Goal: Information Seeking & Learning: Learn about a topic

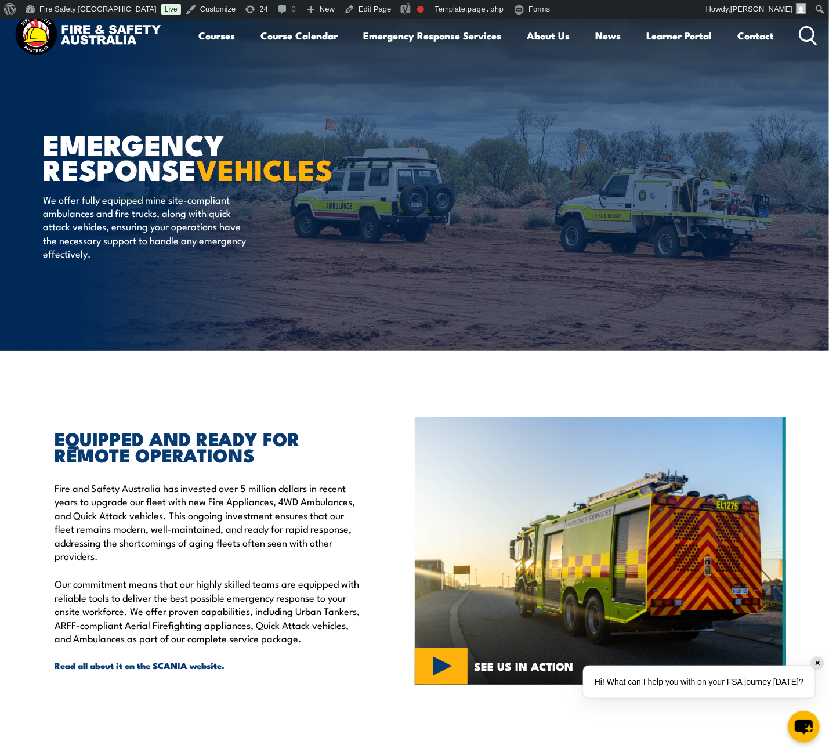
click at [809, 30] on icon at bounding box center [808, 35] width 19 height 19
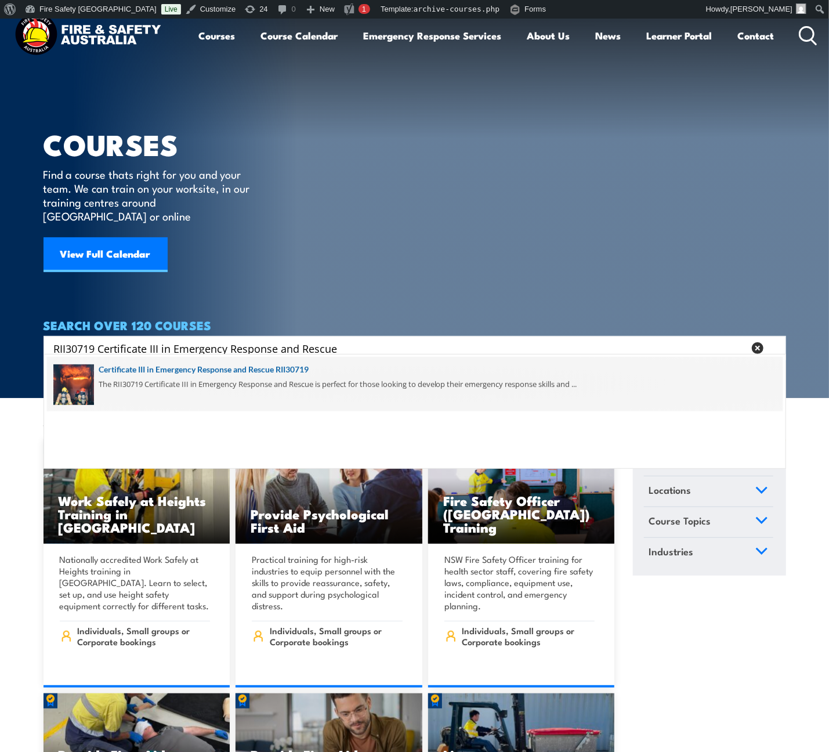
click at [307, 339] on input "Search input" at bounding box center [399, 347] width 690 height 17
paste input "RII30719 Certificate III in Emergency Response and Rescue"
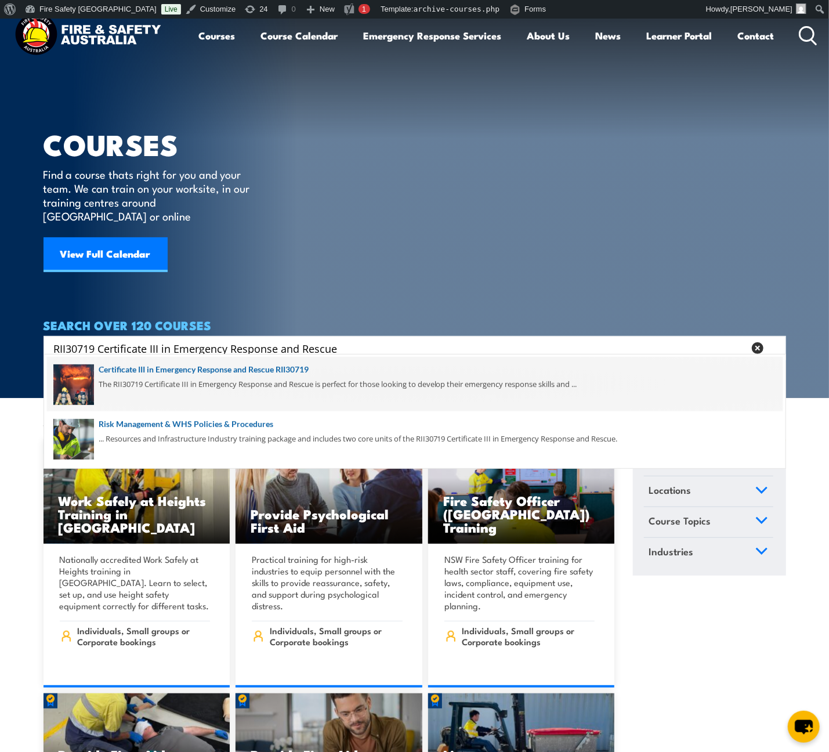
type input "RII30719 Certificate III in Emergency Response and Rescue"
click at [328, 370] on span at bounding box center [415, 384] width 736 height 55
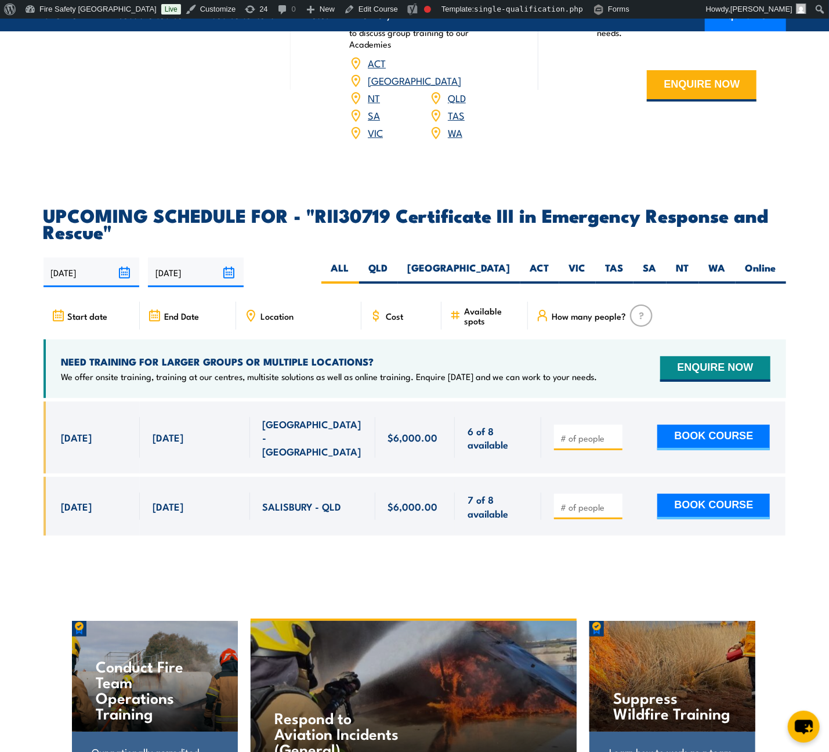
scroll to position [2553, 0]
